Goal: Find specific page/section: Find specific page/section

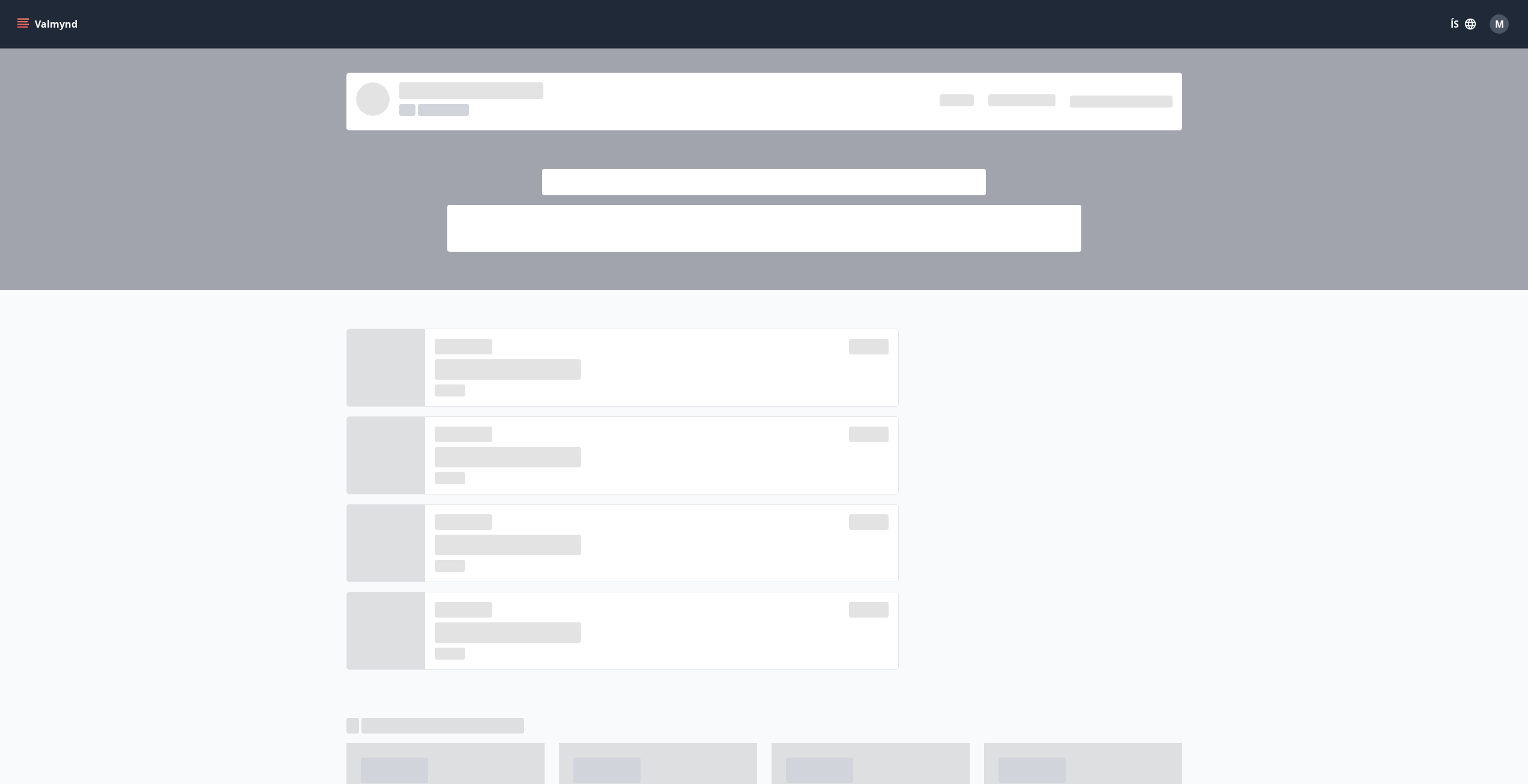
click at [27, 26] on icon "menu" at bounding box center [23, 24] width 12 height 12
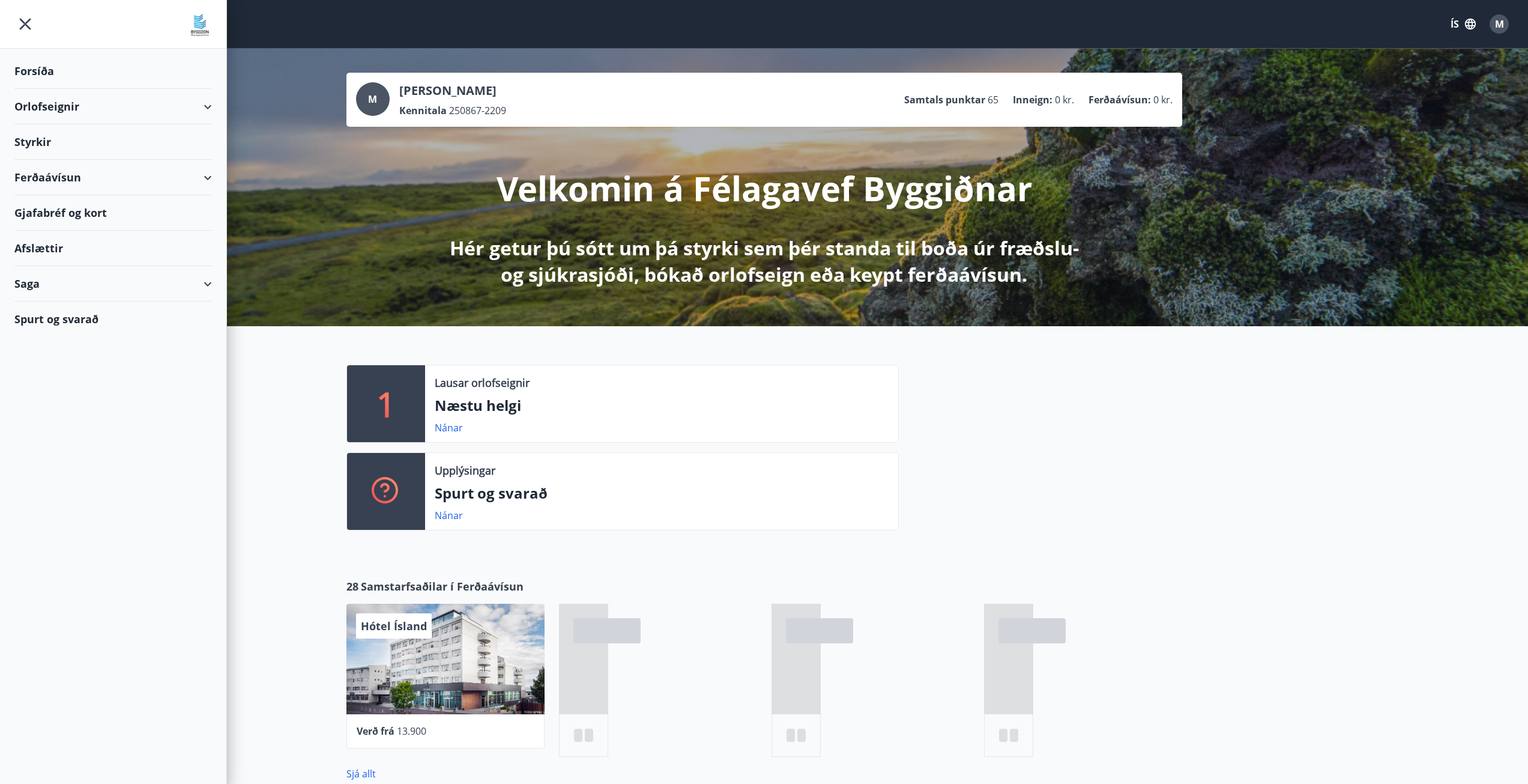
click at [55, 89] on div "Styrkir" at bounding box center [113, 72] width 198 height 36
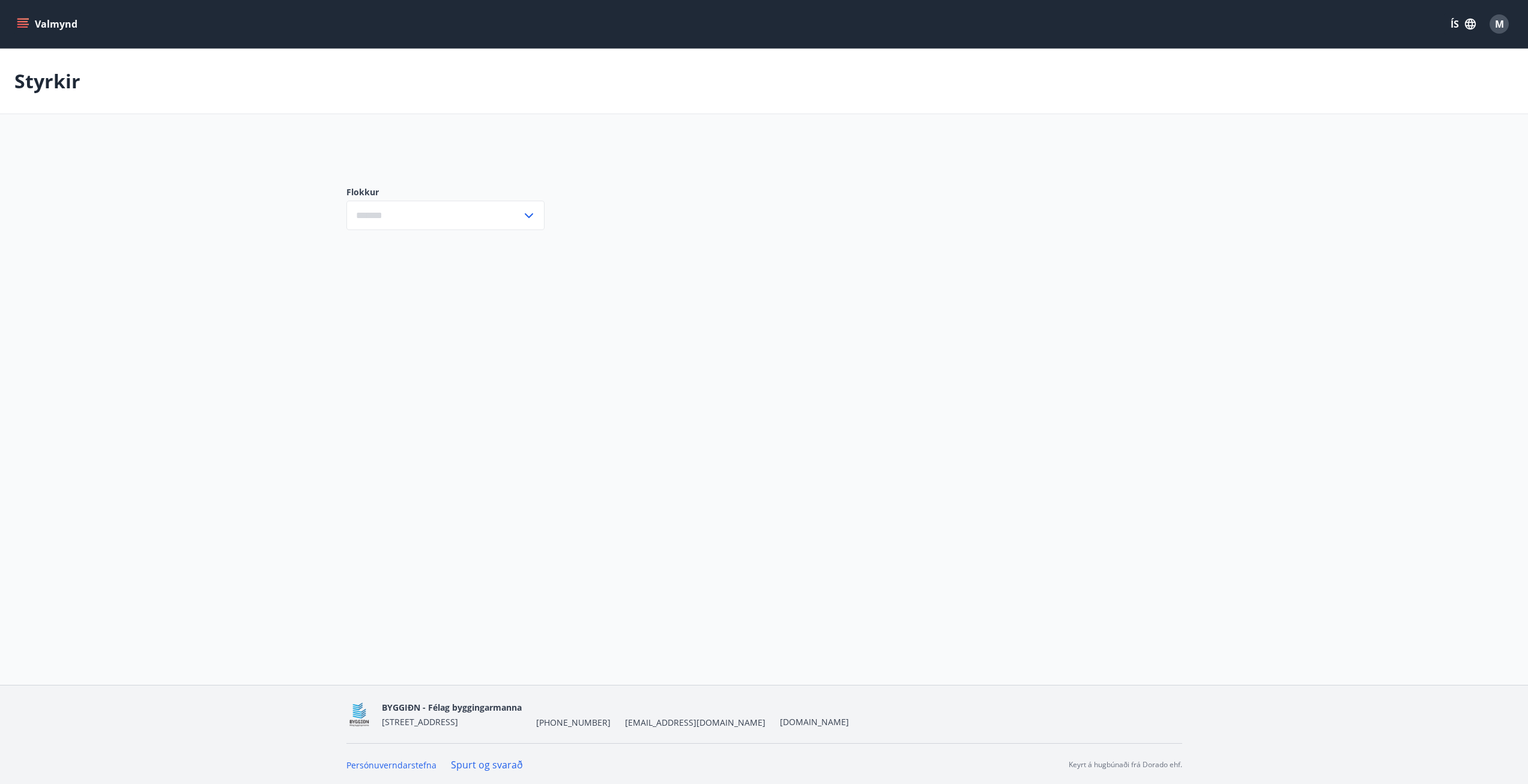
type input "***"
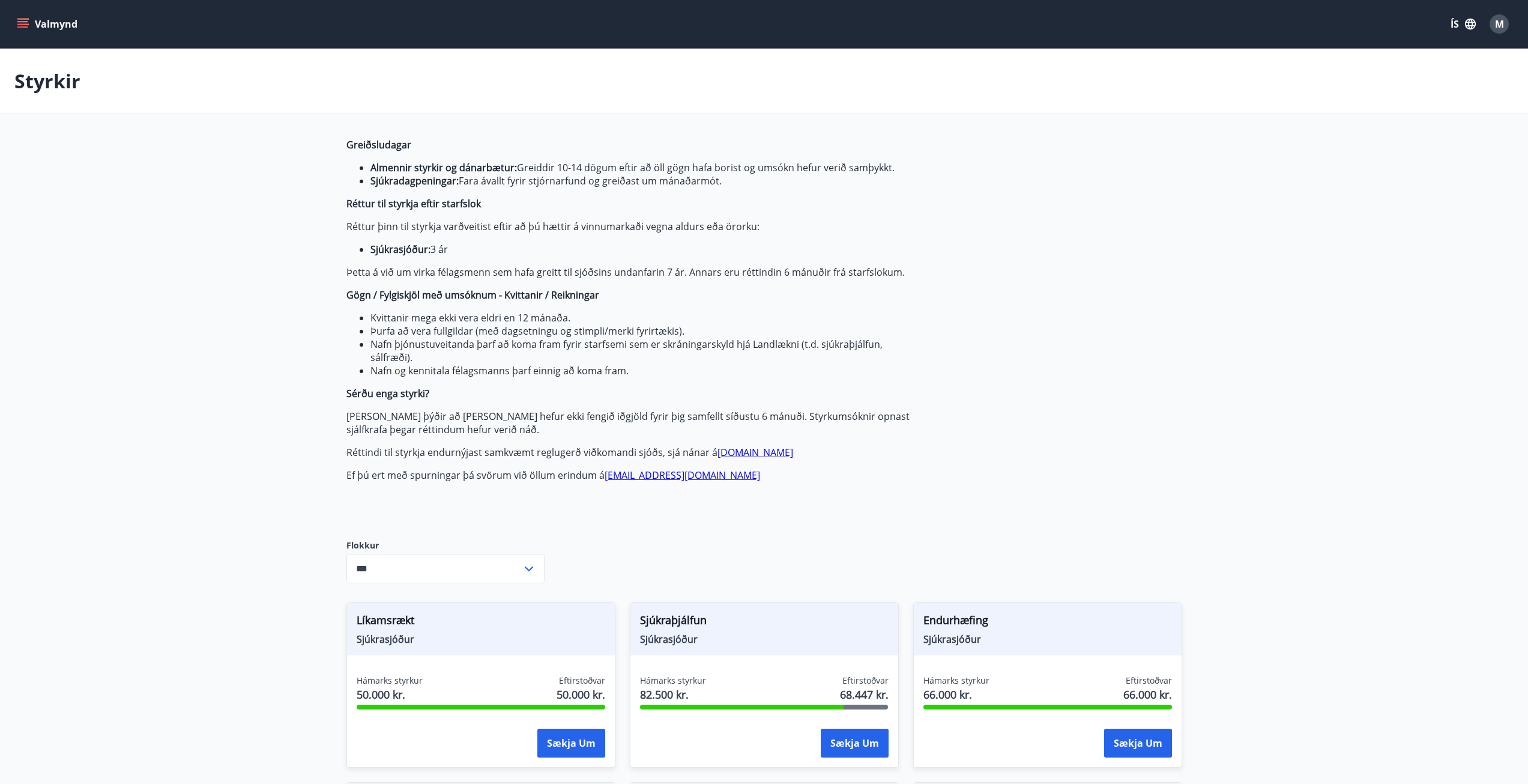
click at [21, 25] on icon "menu" at bounding box center [23, 23] width 13 height 1
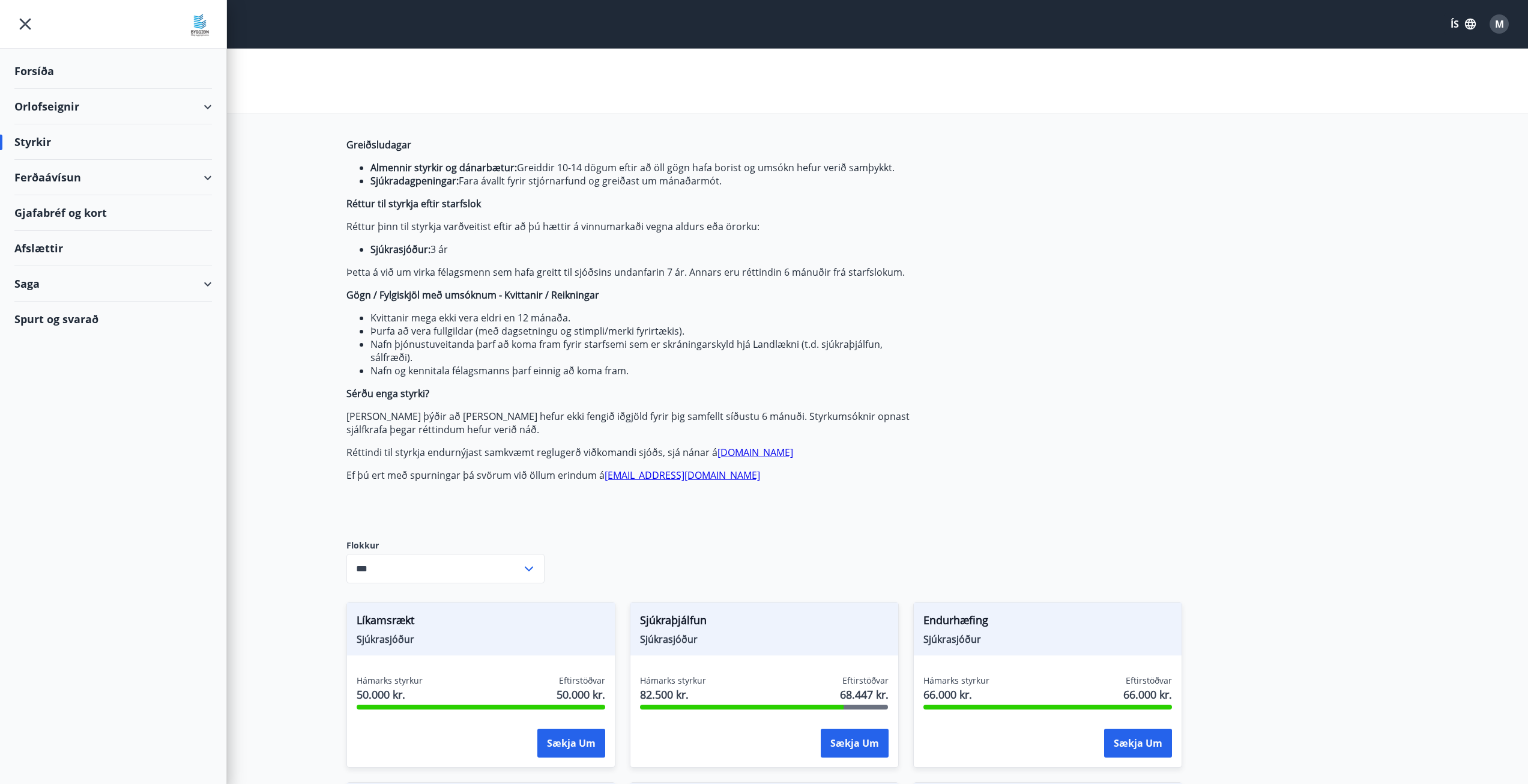
click at [53, 283] on div "Saga" at bounding box center [113, 284] width 198 height 36
click at [58, 463] on div "Skilagreinar" at bounding box center [113, 466] width 178 height 26
